Goal: Task Accomplishment & Management: Use online tool/utility

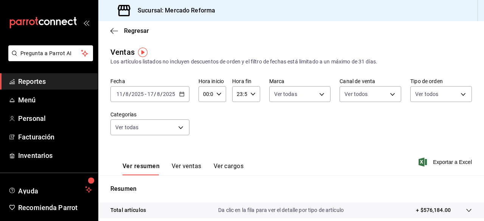
scroll to position [27, 0]
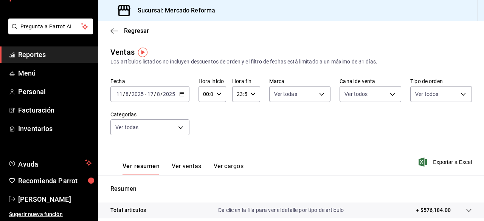
click at [180, 93] on icon "button" at bounding box center [181, 94] width 5 height 5
click at [348, 157] on div "Ver resumen Ver ventas Ver cargos Exportar a Excel" at bounding box center [291, 159] width 386 height 31
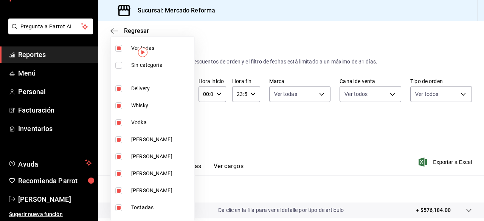
click at [181, 127] on body "Pregunta a Parrot AI Reportes Menú Personal Facturación Inventarios Ayuda Recom…" at bounding box center [242, 110] width 484 height 221
click at [255, 145] on div at bounding box center [242, 110] width 484 height 221
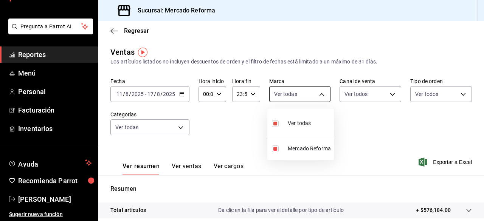
click at [320, 93] on body "Pregunta a Parrot AI Reportes Menú Personal Facturación Inventarios Ayuda Recom…" at bounding box center [242, 110] width 484 height 221
click at [360, 136] on div at bounding box center [242, 110] width 484 height 221
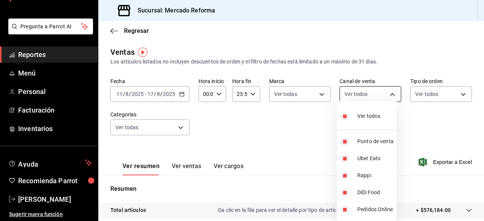
click at [390, 95] on body "Pregunta a Parrot AI Reportes Menú Personal Facturación Inventarios Ayuda Recom…" at bounding box center [242, 110] width 484 height 221
click at [278, 157] on div at bounding box center [242, 110] width 484 height 221
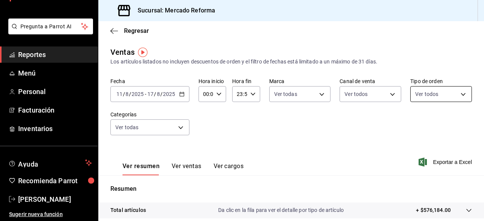
click at [457, 96] on body "Pregunta a Parrot AI Reportes Menú Personal Facturación Inventarios Ayuda Recom…" at bounding box center [242, 110] width 484 height 221
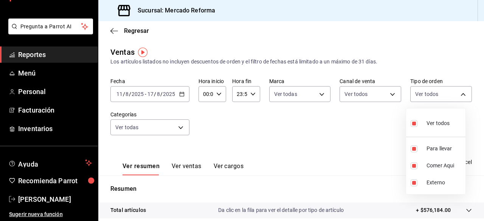
click at [373, 133] on div at bounding box center [242, 110] width 484 height 221
click at [423, 161] on span "Exportar a Excel" at bounding box center [446, 162] width 52 height 9
